Goal: Task Accomplishment & Management: Manage account settings

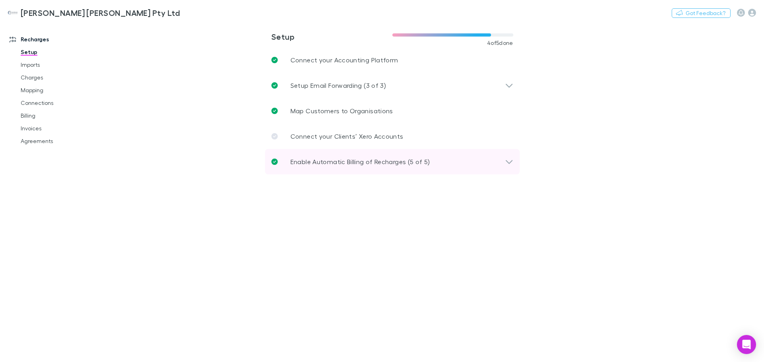
click at [358, 165] on p "Enable Automatic Billing of Recharges (5 of 5)" at bounding box center [360, 162] width 140 height 10
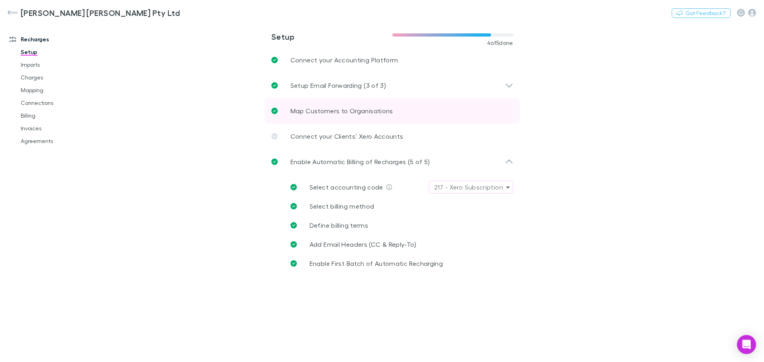
click at [334, 108] on p "Map Customers to Organisations" at bounding box center [341, 111] width 103 height 10
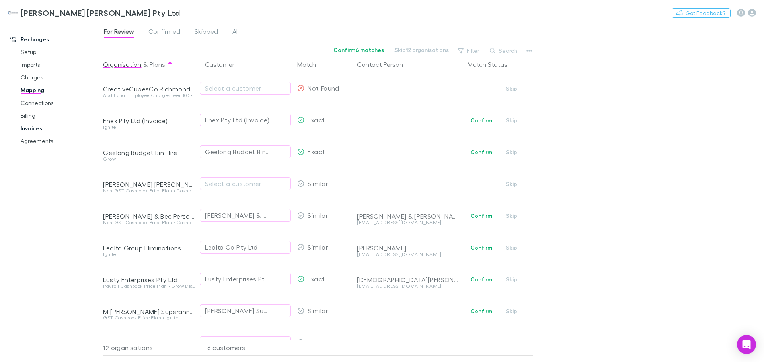
click at [33, 129] on link "Invoices" at bounding box center [60, 128] width 95 height 13
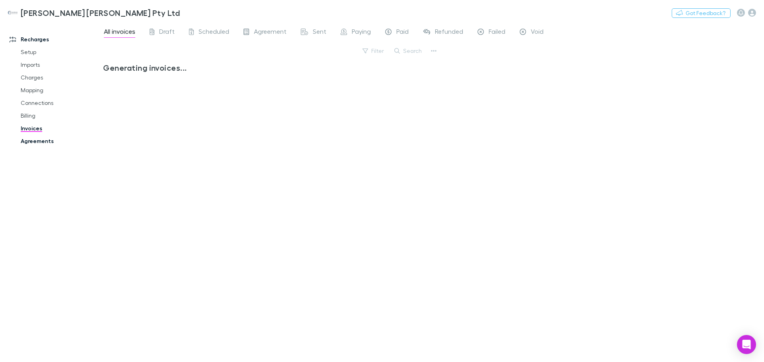
click at [39, 144] on link "Agreements" at bounding box center [60, 141] width 95 height 13
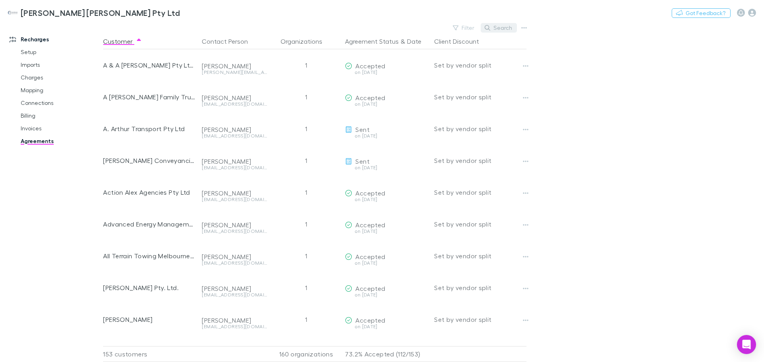
click at [499, 27] on button "Search" at bounding box center [498, 28] width 36 height 10
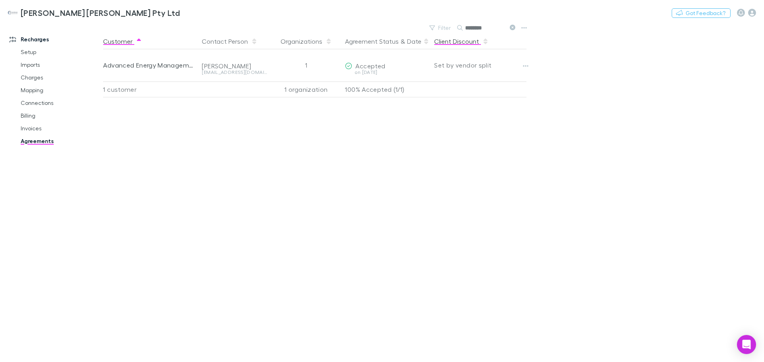
type input "********"
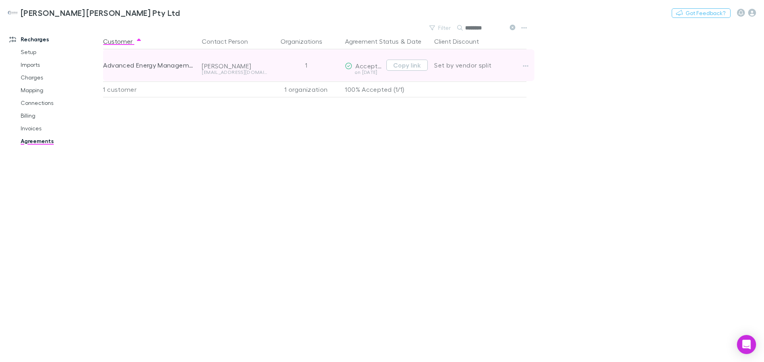
click at [371, 68] on span "Accepted" at bounding box center [370, 66] width 30 height 8
click at [399, 64] on button "Copy link" at bounding box center [406, 65] width 41 height 11
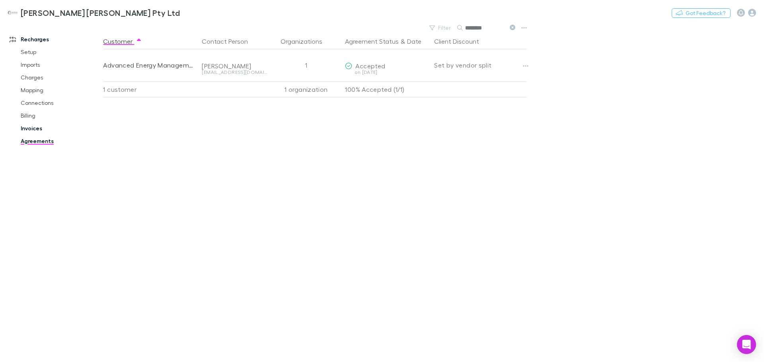
click at [20, 130] on link "Invoices" at bounding box center [60, 128] width 95 height 13
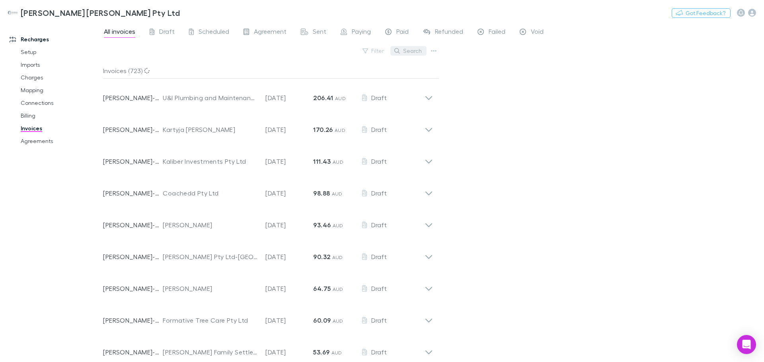
click at [404, 51] on button "Search" at bounding box center [408, 51] width 36 height 10
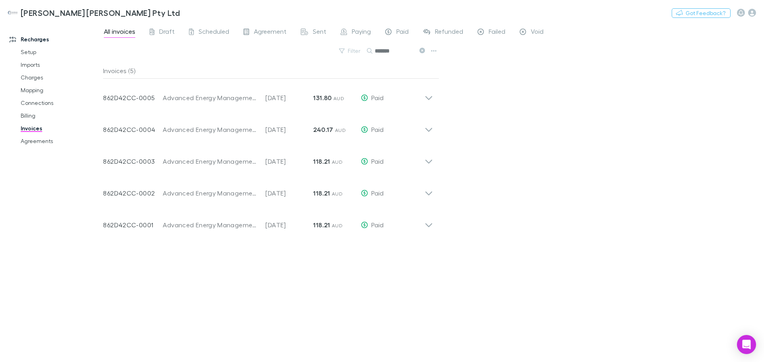
type input "*******"
